Goal: Navigation & Orientation: Find specific page/section

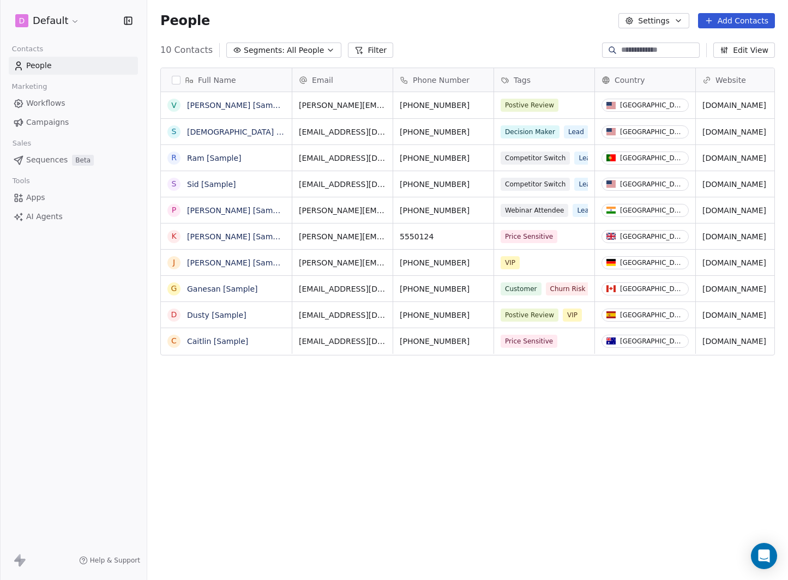
scroll to position [502, 633]
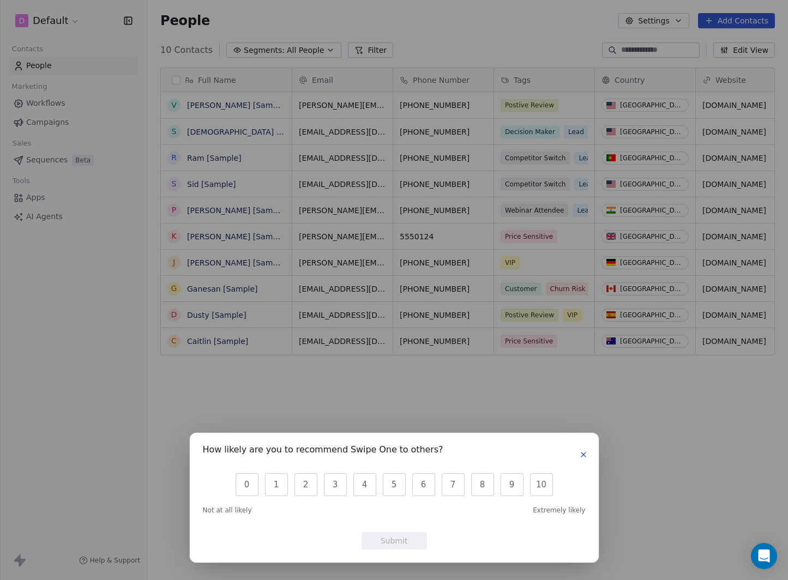
click at [582, 455] on icon "button" at bounding box center [583, 455] width 4 height 4
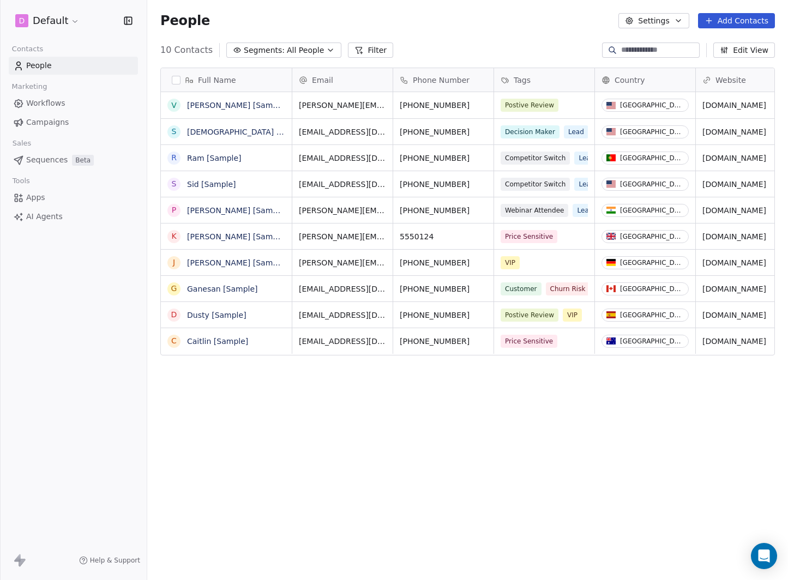
click at [56, 21] on html "D Default Contacts People Marketing Workflows Campaigns Sales Sequences Beta To…" at bounding box center [394, 290] width 788 height 580
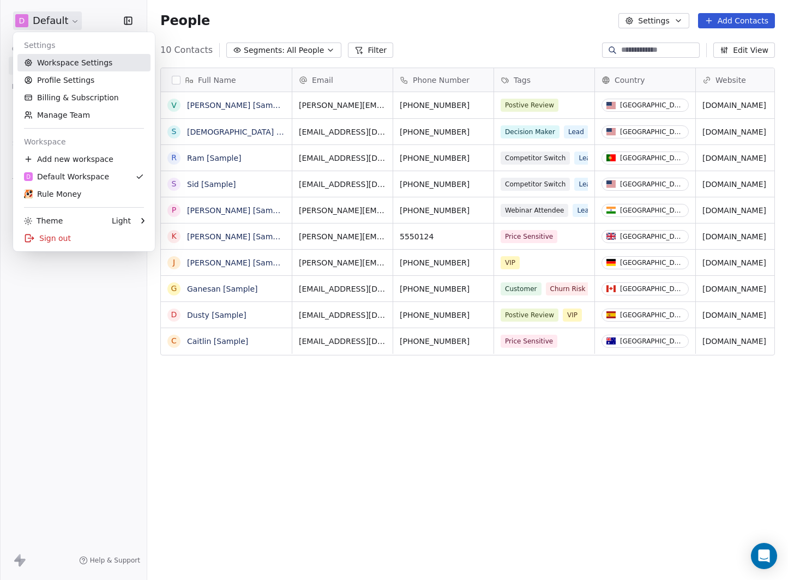
click at [64, 62] on link "Workspace Settings" at bounding box center [83, 62] width 133 height 17
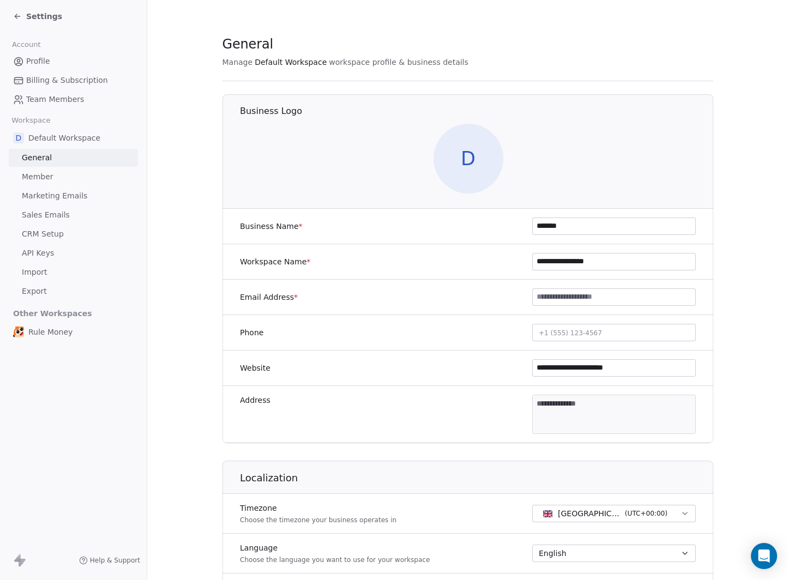
scroll to position [31, 0]
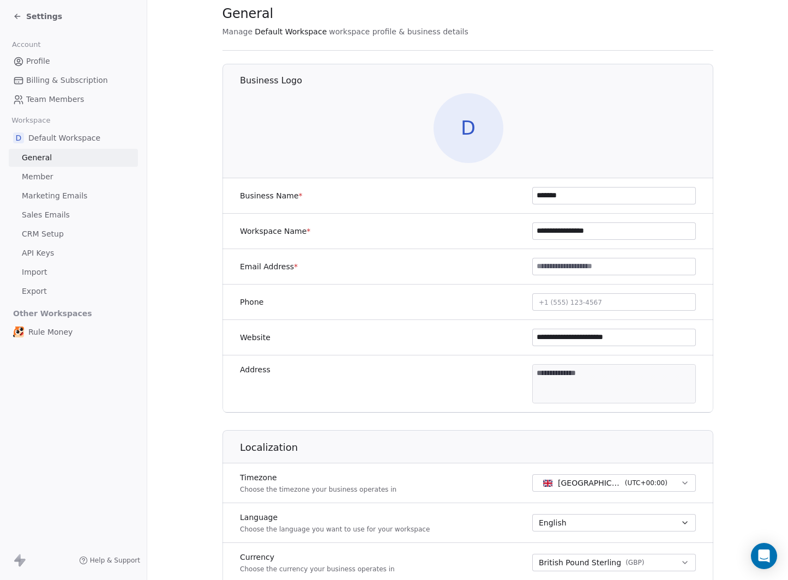
click at [42, 13] on span "Settings" at bounding box center [44, 16] width 36 height 11
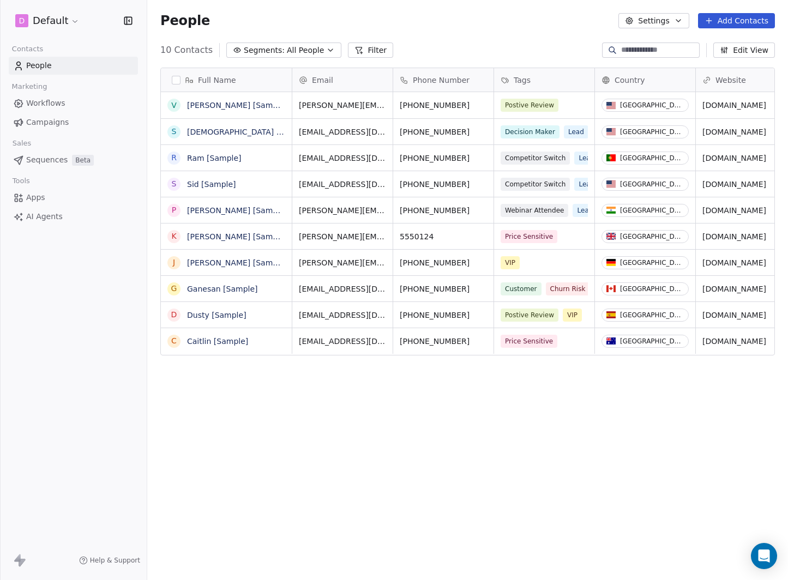
scroll to position [502, 633]
click at [67, 19] on html "D Default Contacts People Marketing Workflows Campaigns Sales Sequences Beta To…" at bounding box center [394, 290] width 788 height 580
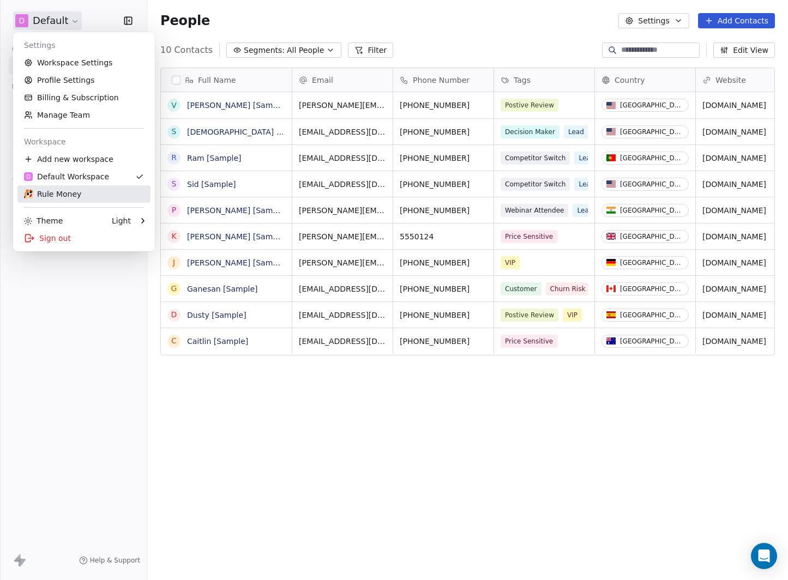
click at [64, 197] on div "Rule Money" at bounding box center [52, 194] width 57 height 11
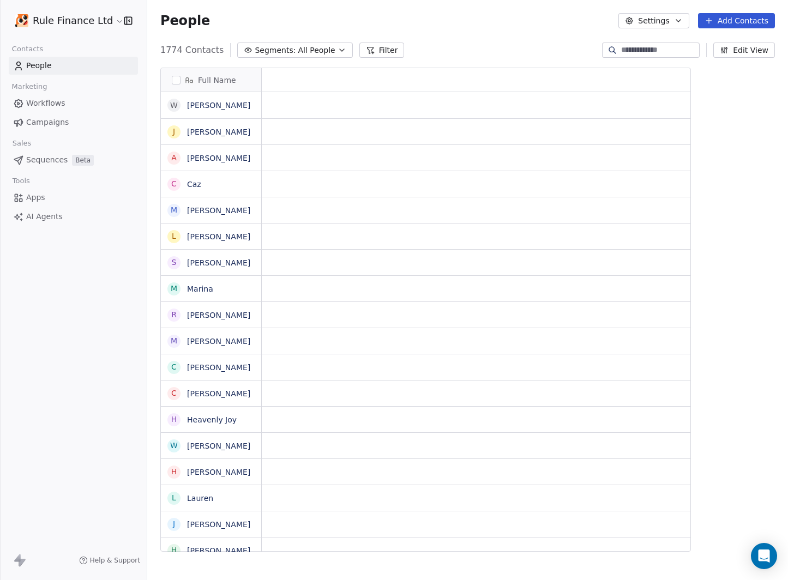
scroll to position [502, 633]
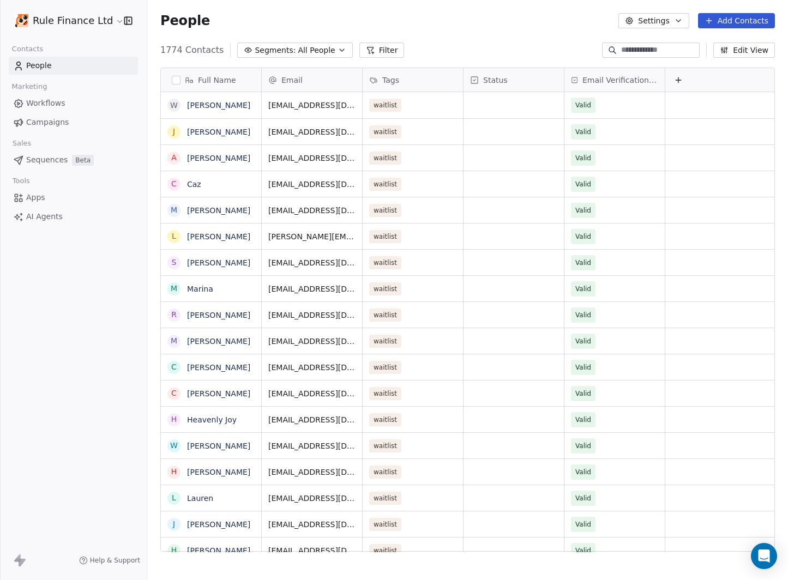
click at [79, 100] on link "Workflows" at bounding box center [73, 103] width 129 height 18
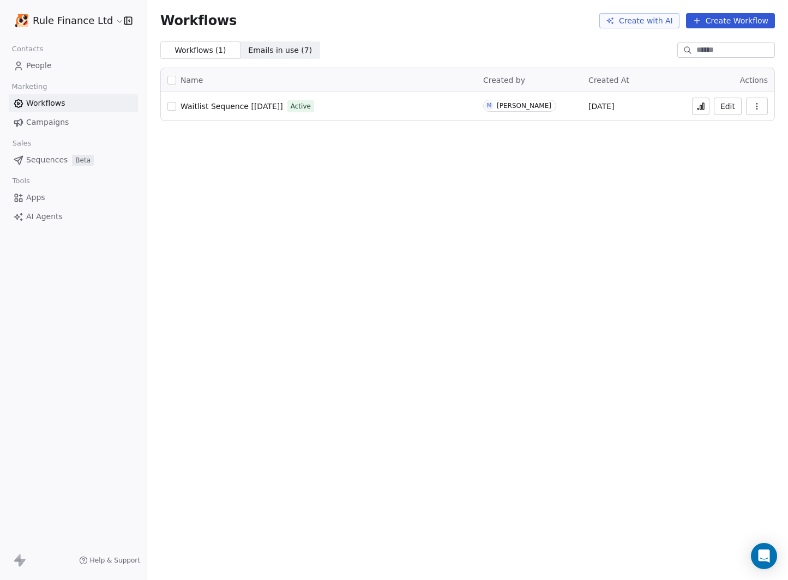
click at [59, 121] on span "Campaigns" at bounding box center [47, 122] width 43 height 11
